Goal: Check status

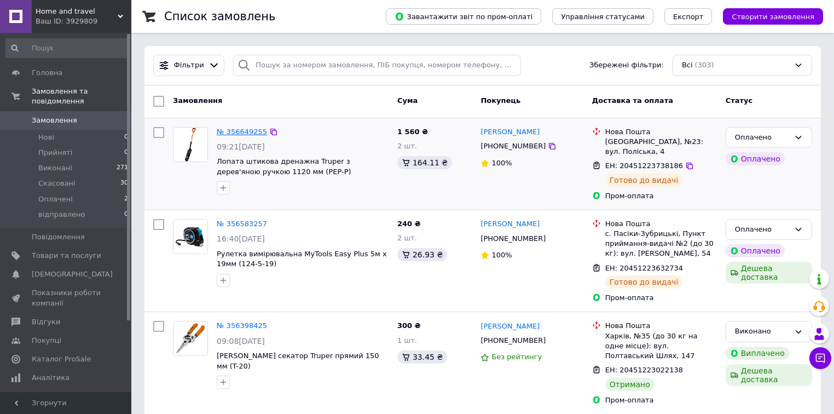
click at [237, 130] on link "№ 356649255" at bounding box center [242, 131] width 50 height 8
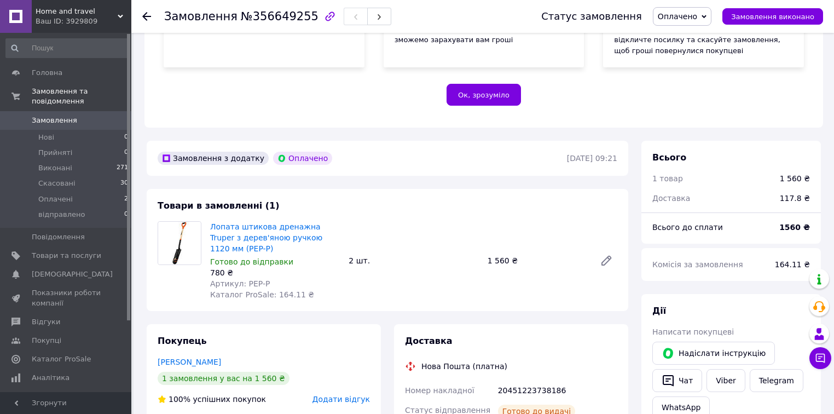
scroll to position [219, 0]
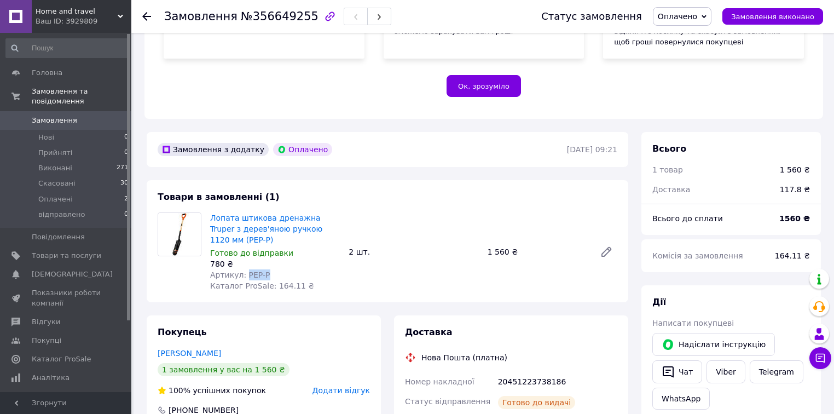
drag, startPoint x: 261, startPoint y: 264, endPoint x: 244, endPoint y: 267, distance: 17.3
click at [244, 270] on span "Артикул: PEP-P" at bounding box center [240, 274] width 60 height 9
copy span "PEP-P"
drag, startPoint x: 297, startPoint y: 18, endPoint x: 165, endPoint y: 18, distance: 131.8
click at [165, 18] on h1 "Замовлення №356649255" at bounding box center [241, 16] width 154 height 13
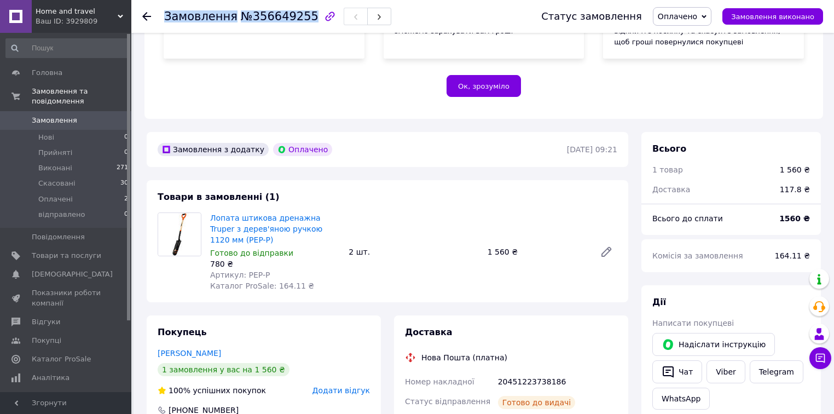
copy h1 "Замовлення №356649255"
drag, startPoint x: 144, startPoint y: 14, endPoint x: 124, endPoint y: 1, distance: 23.7
click at [144, 13] on icon at bounding box center [146, 16] width 9 height 9
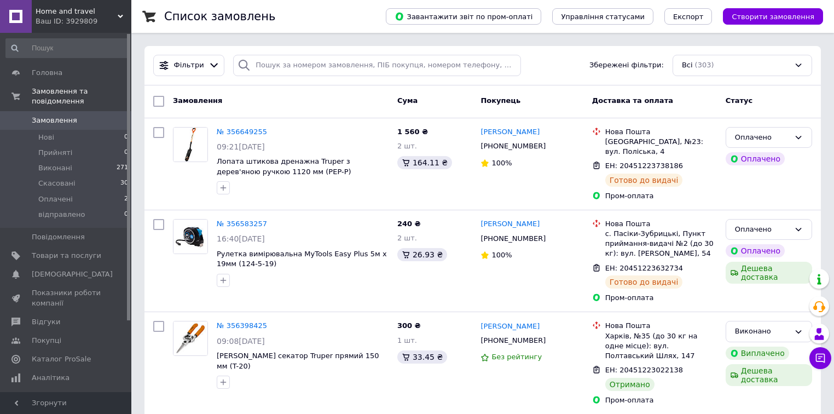
click at [60, 18] on div "Ваш ID: 3929809" at bounding box center [84, 21] width 96 height 10
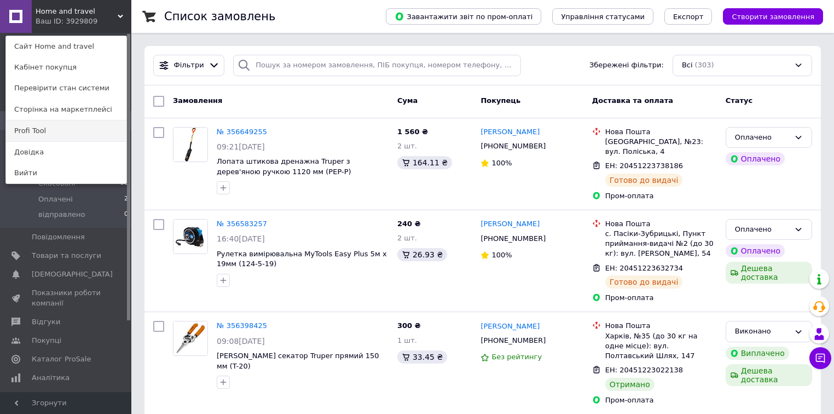
click at [66, 133] on link "Profi Tool" at bounding box center [66, 130] width 120 height 21
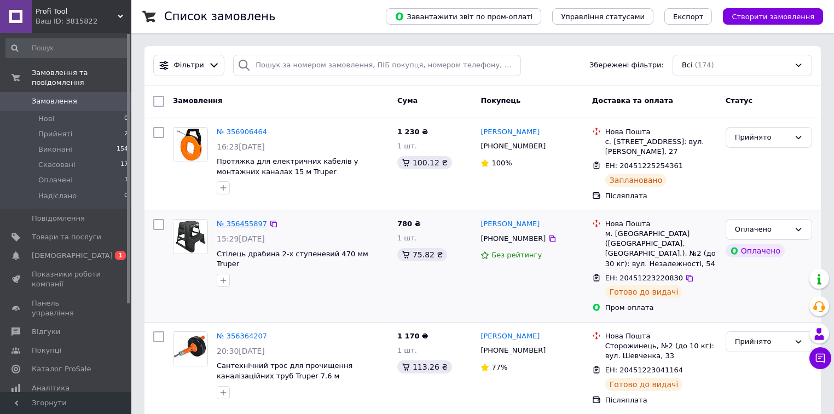
click at [242, 219] on link "№ 356455897" at bounding box center [242, 223] width 50 height 8
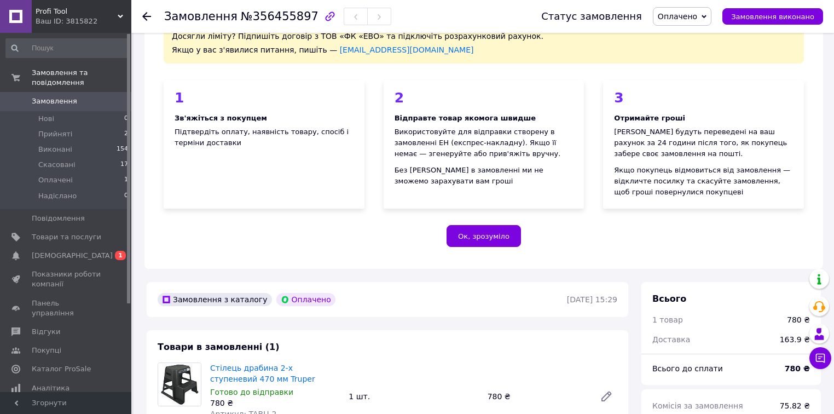
scroll to position [263, 0]
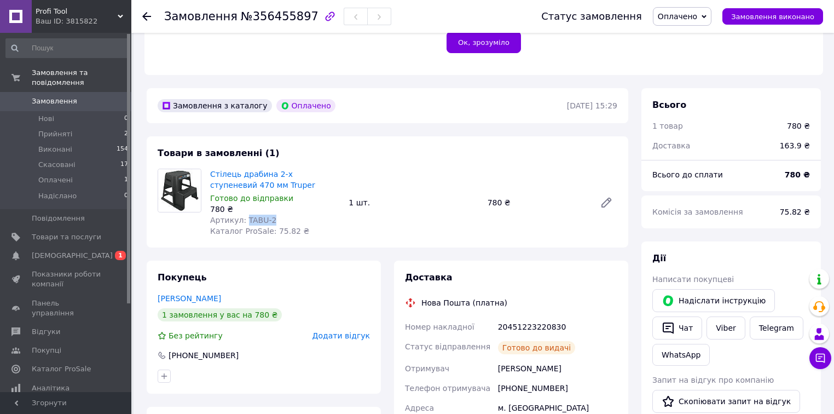
drag, startPoint x: 265, startPoint y: 221, endPoint x: 242, endPoint y: 221, distance: 23.5
click at [242, 221] on span "Артикул: TABU-2" at bounding box center [243, 220] width 66 height 9
copy span "TABU-2"
drag, startPoint x: 298, startPoint y: 18, endPoint x: 160, endPoint y: 14, distance: 137.9
click at [160, 14] on div "Замовлення №356455897 Статус замовлення Оплачено Прийнято Виконано Скасовано На…" at bounding box center [482, 16] width 681 height 33
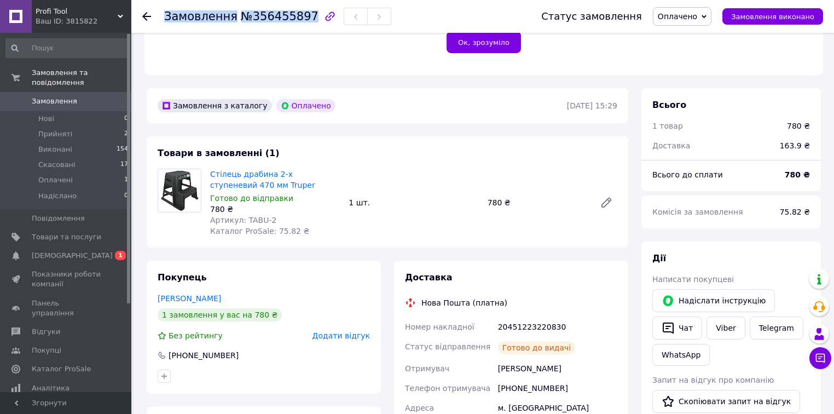
copy h1 "Замовлення №356455897"
drag, startPoint x: 146, startPoint y: 17, endPoint x: 131, endPoint y: 1, distance: 21.7
click at [144, 15] on icon at bounding box center [146, 16] width 9 height 9
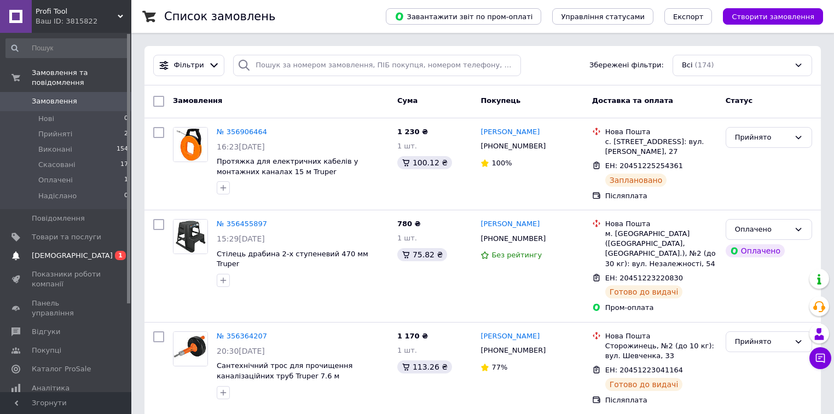
click at [66, 251] on span "[DEMOGRAPHIC_DATA]" at bounding box center [72, 256] width 81 height 10
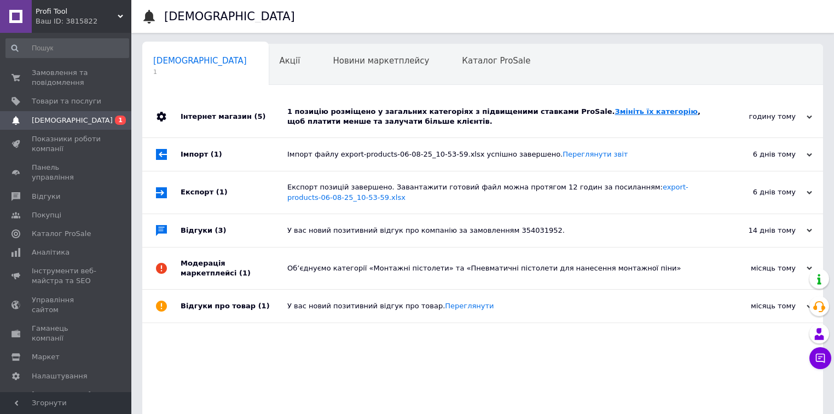
click at [621, 111] on link "Змініть їх категорію" at bounding box center [655, 111] width 83 height 8
